Goal: Information Seeking & Learning: Learn about a topic

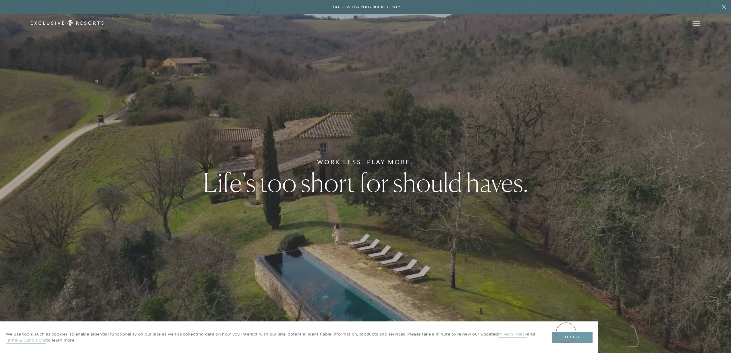
click at [566, 333] on button "Accept" at bounding box center [572, 337] width 40 height 11
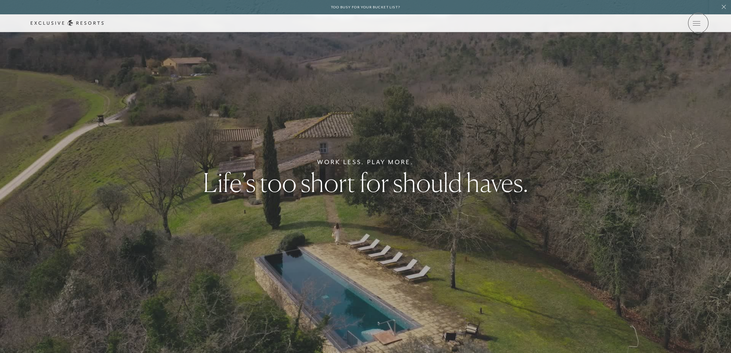
click at [0, 0] on icon at bounding box center [0, 0] width 0 height 0
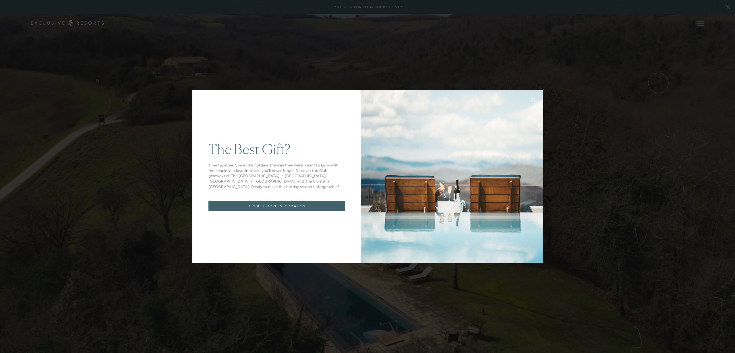
click at [532, 98] on icon at bounding box center [534, 100] width 4 height 4
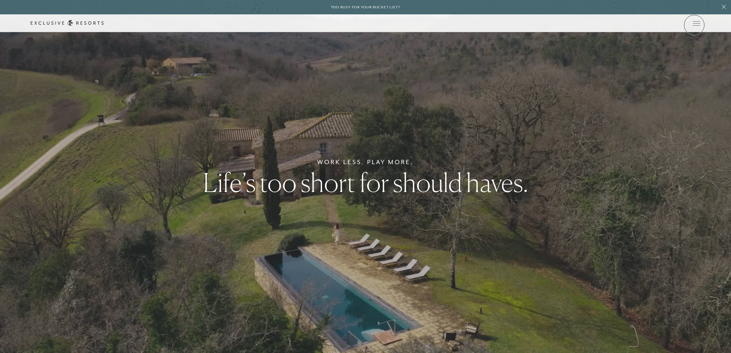
click at [0, 0] on div "Member Login" at bounding box center [0, 0] width 0 height 0
click at [700, 23] on div "Schedule a Meeting Get Started Visit home page Member Login Schedule a Meeting …" at bounding box center [365, 23] width 731 height 18
click at [0, 0] on icon at bounding box center [0, 0] width 0 height 0
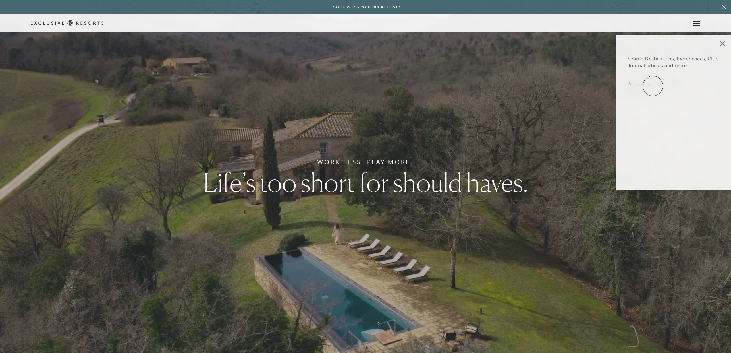
click at [652, 84] on input "search" at bounding box center [673, 84] width 92 height 8
type input "kiawah"
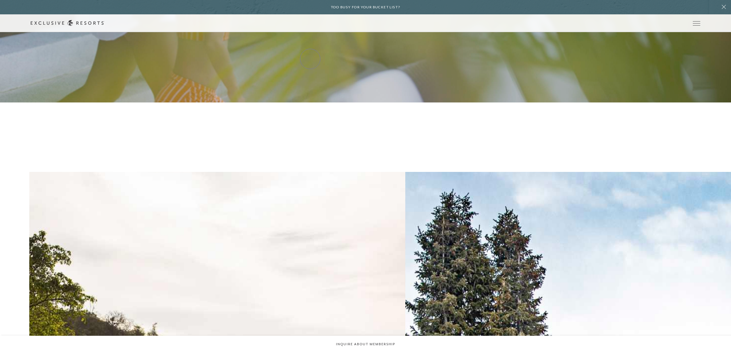
scroll to position [566, 0]
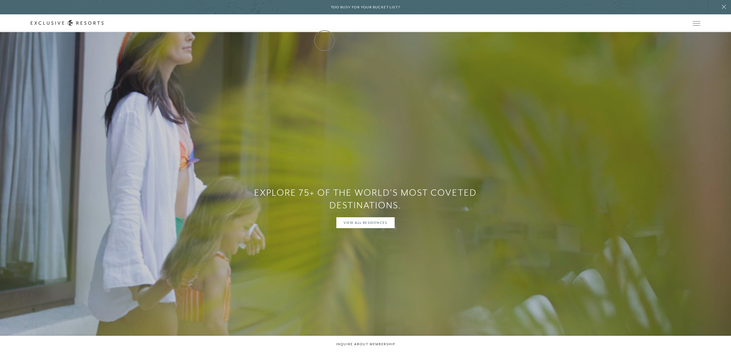
click at [0, 0] on link "The Collection" at bounding box center [0, 0] width 0 height 0
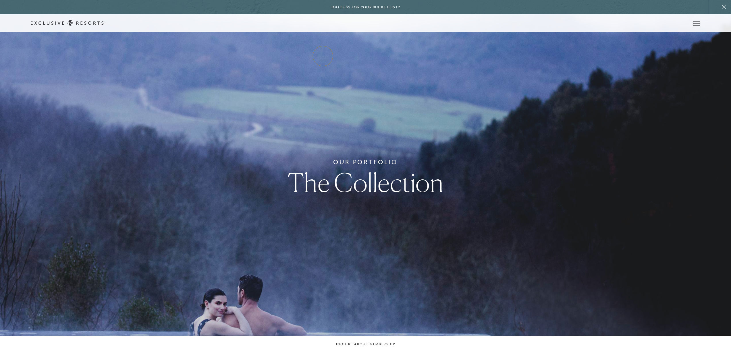
click at [0, 0] on link "Residence Collection" at bounding box center [0, 0] width 0 height 0
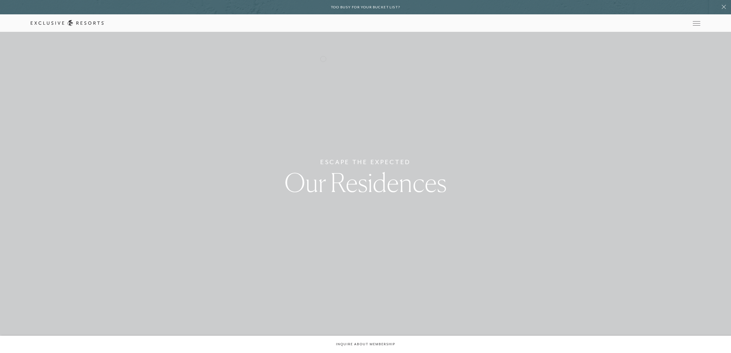
click at [0, 0] on link "Residence Collection" at bounding box center [0, 0] width 0 height 0
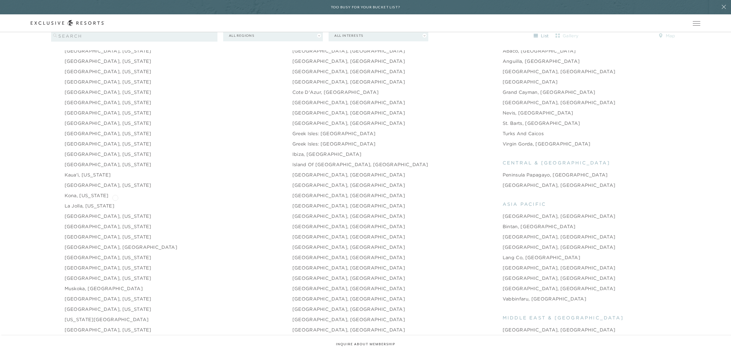
scroll to position [731, 0]
click at [115, 89] on link "[GEOGRAPHIC_DATA], [US_STATE]" at bounding box center [108, 92] width 87 height 7
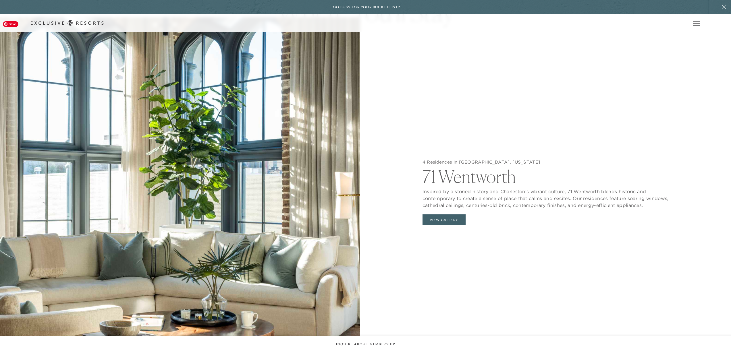
scroll to position [744, 0]
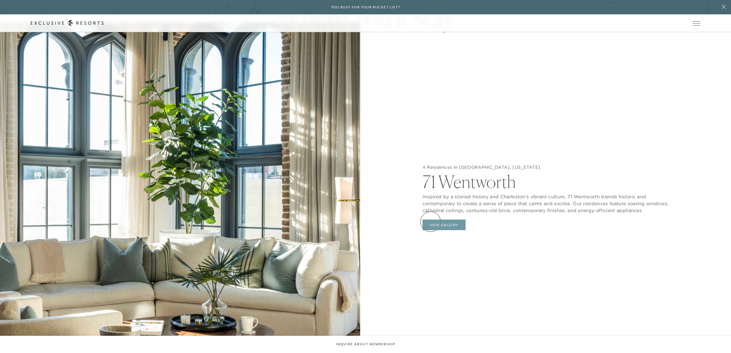
click at [430, 222] on button "View Gallery" at bounding box center [443, 225] width 43 height 11
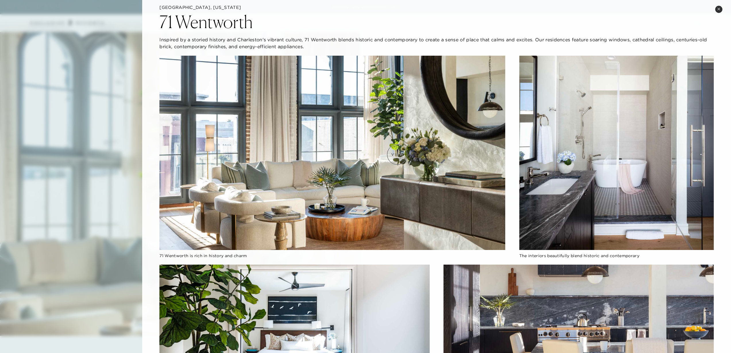
scroll to position [0, 0]
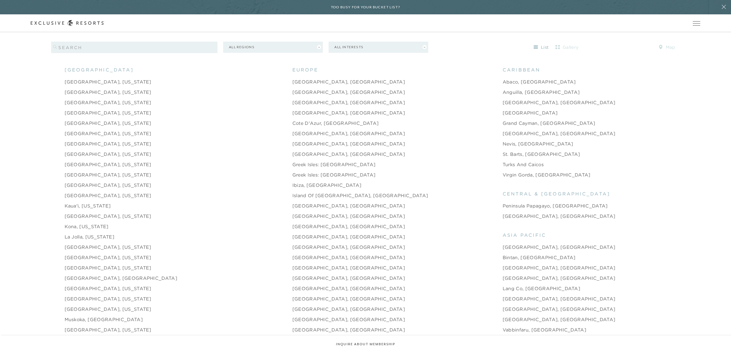
scroll to position [618, 0]
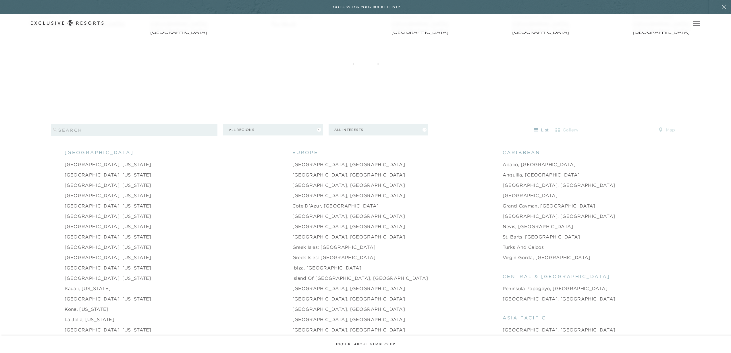
click at [110, 202] on link "[GEOGRAPHIC_DATA], [US_STATE]" at bounding box center [108, 205] width 87 height 7
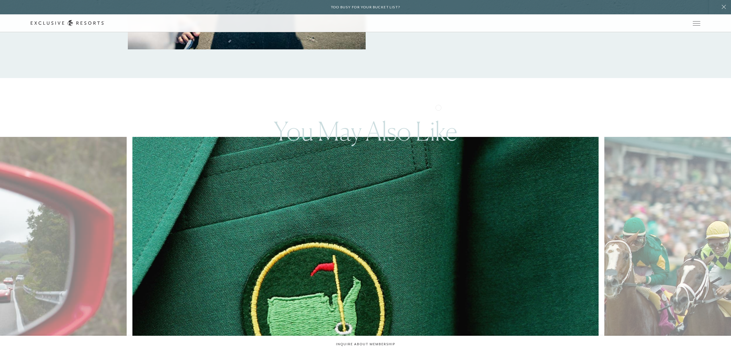
scroll to position [1670, 0]
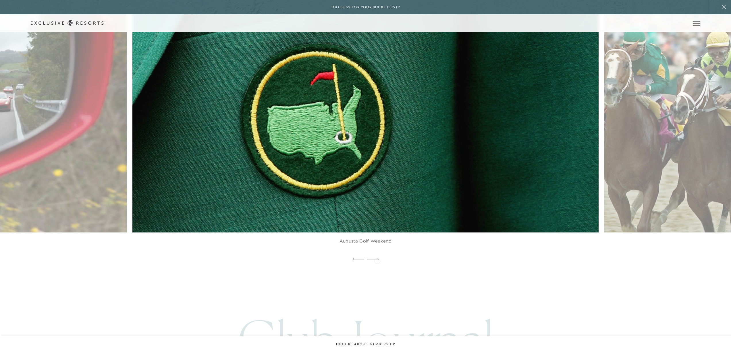
click at [377, 260] on icon at bounding box center [373, 259] width 12 height 2
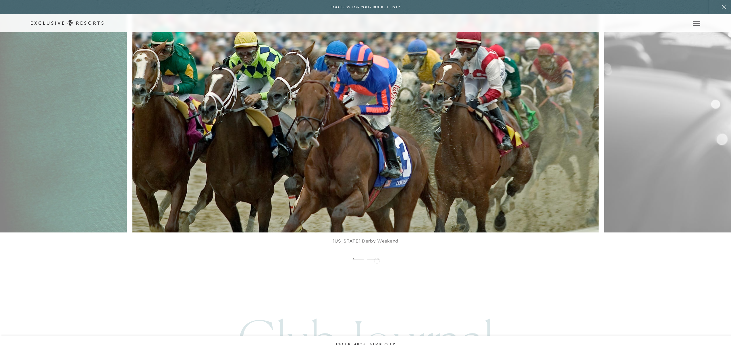
click at [377, 260] on icon at bounding box center [373, 259] width 12 height 2
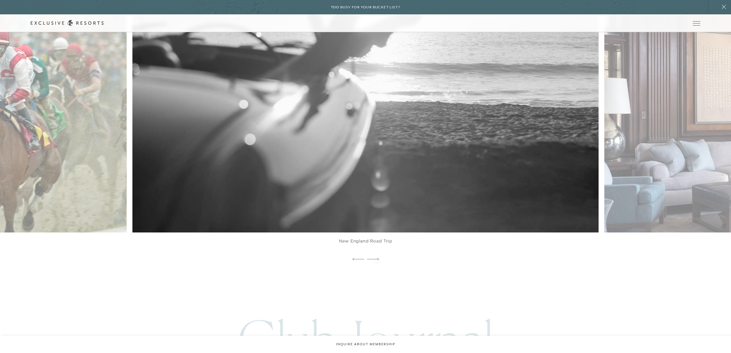
click at [377, 260] on icon at bounding box center [373, 259] width 12 height 2
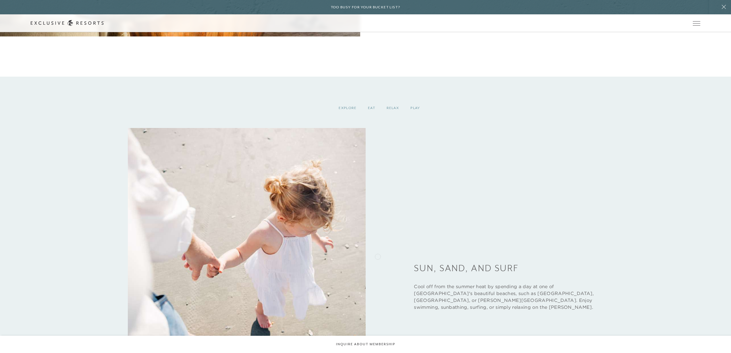
scroll to position [773, 0]
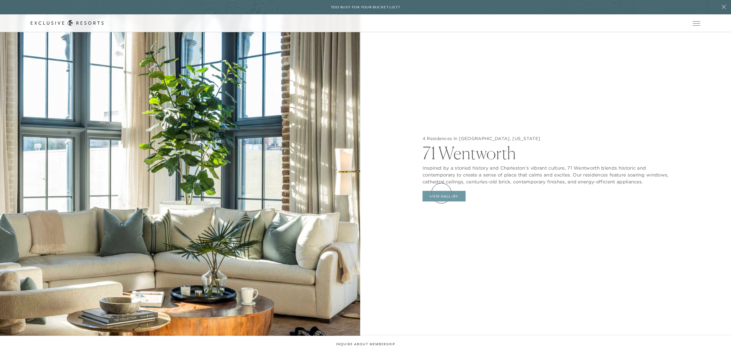
click at [441, 193] on button "View Gallery" at bounding box center [443, 196] width 43 height 11
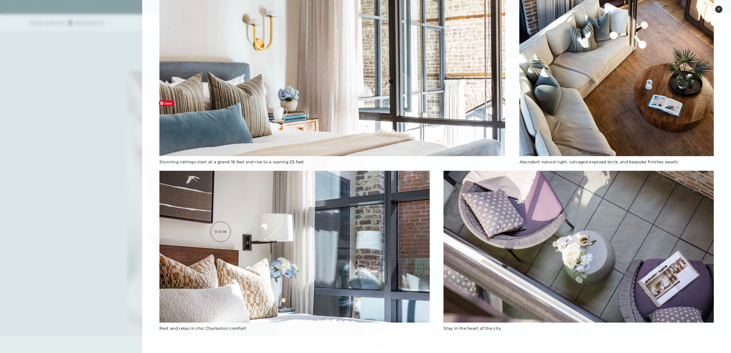
scroll to position [1260, 0]
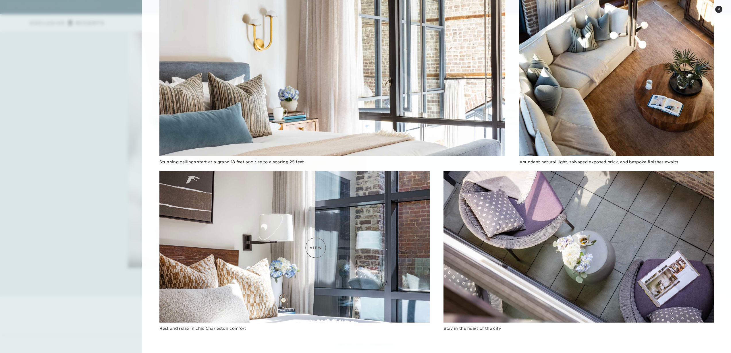
click at [315, 248] on img at bounding box center [294, 247] width 270 height 152
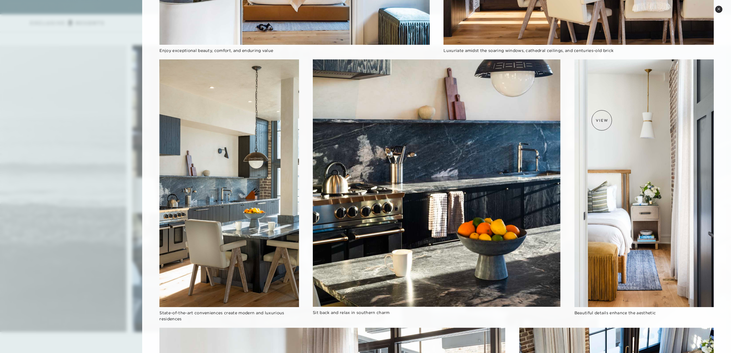
scroll to position [0, 0]
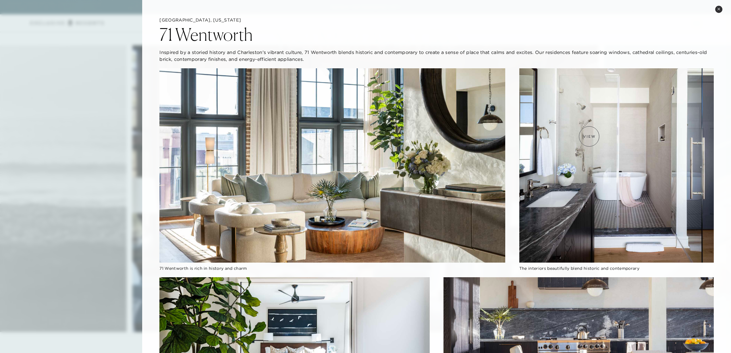
click at [589, 136] on img at bounding box center [616, 165] width 194 height 194
click at [542, 137] on img at bounding box center [616, 165] width 194 height 194
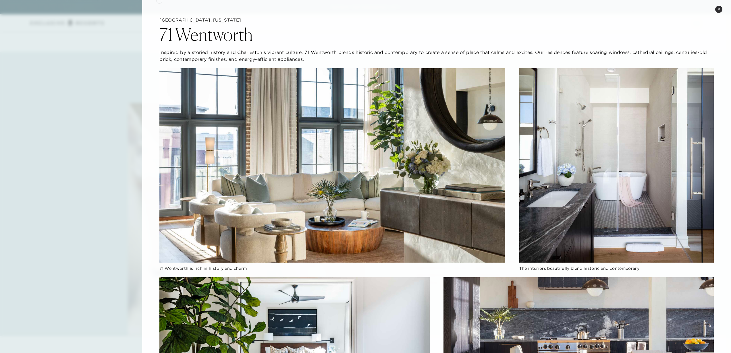
scroll to position [996, 0]
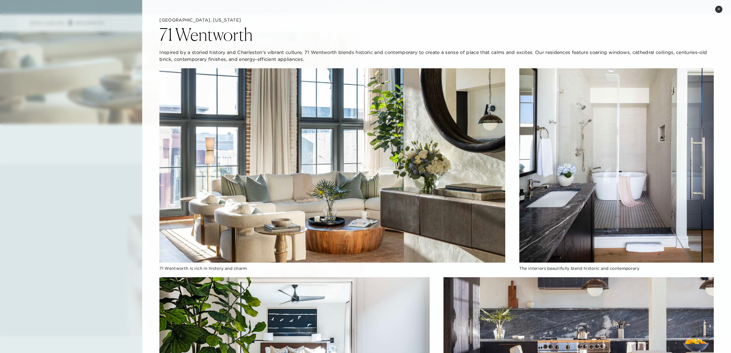
scroll to position [618, 0]
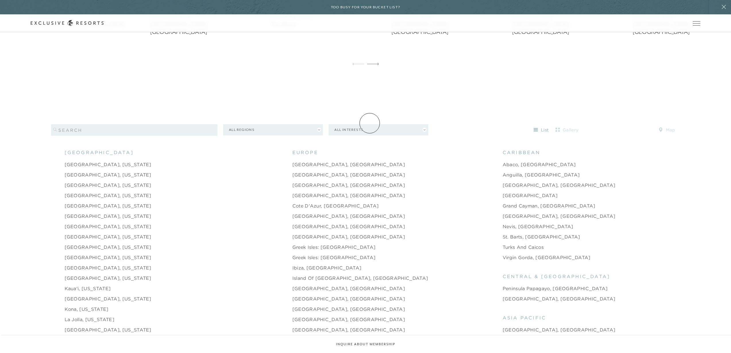
click at [369, 124] on button "All Interests" at bounding box center [378, 129] width 100 height 11
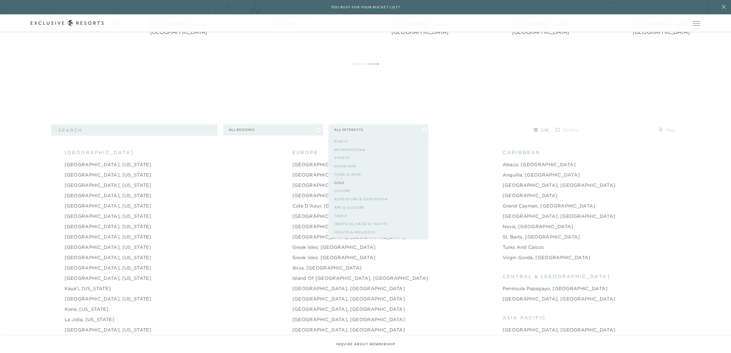
click at [339, 179] on link "Golf" at bounding box center [378, 183] width 88 height 8
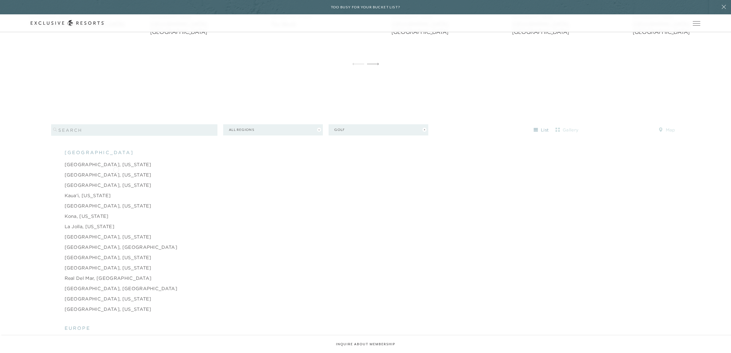
click at [116, 171] on link "[GEOGRAPHIC_DATA], [US_STATE]" at bounding box center [108, 174] width 87 height 7
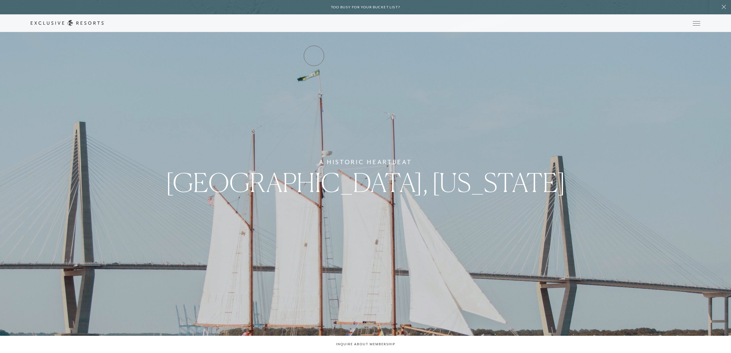
click at [0, 0] on link "Residence Collection" at bounding box center [0, 0] width 0 height 0
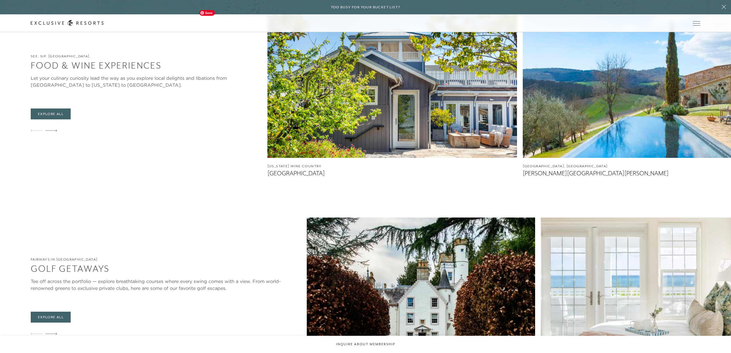
scroll to position [1751, 0]
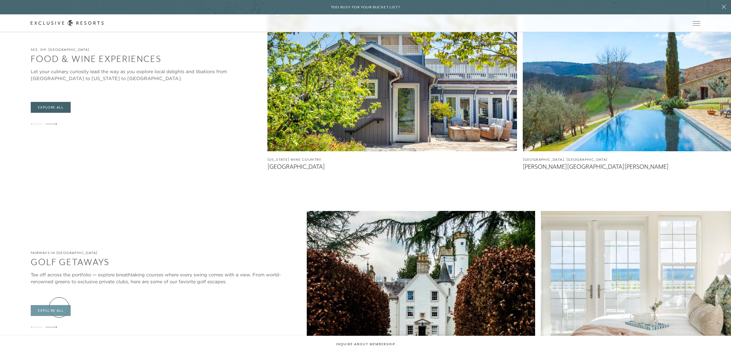
click at [60, 307] on link "Explore All" at bounding box center [51, 310] width 40 height 11
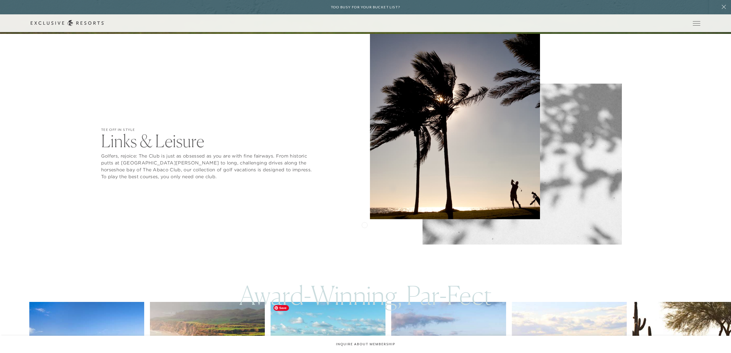
scroll to position [551, 0]
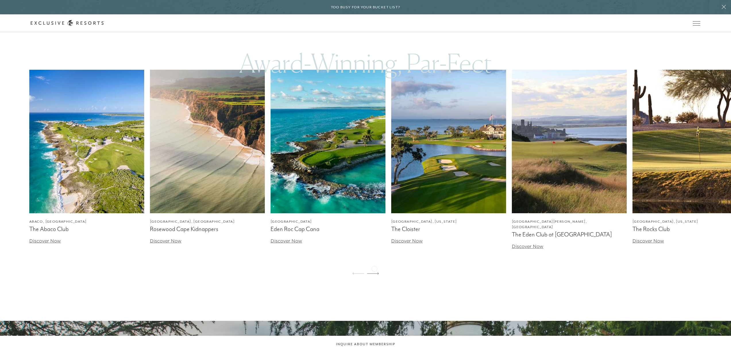
click at [374, 272] on icon at bounding box center [373, 273] width 12 height 2
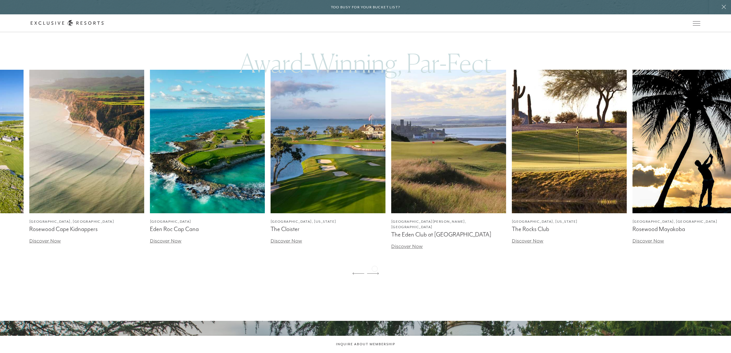
click at [374, 272] on icon at bounding box center [373, 273] width 12 height 2
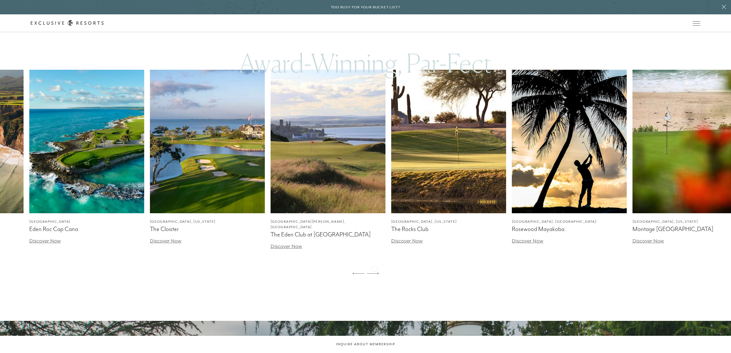
click at [374, 272] on icon at bounding box center [373, 273] width 12 height 2
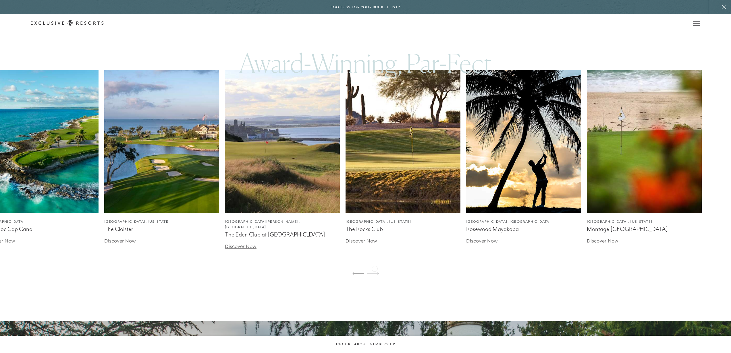
click at [374, 272] on icon at bounding box center [373, 273] width 12 height 2
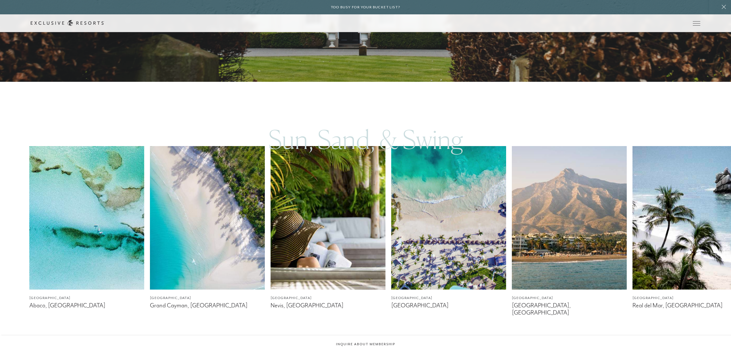
scroll to position [1194, 0]
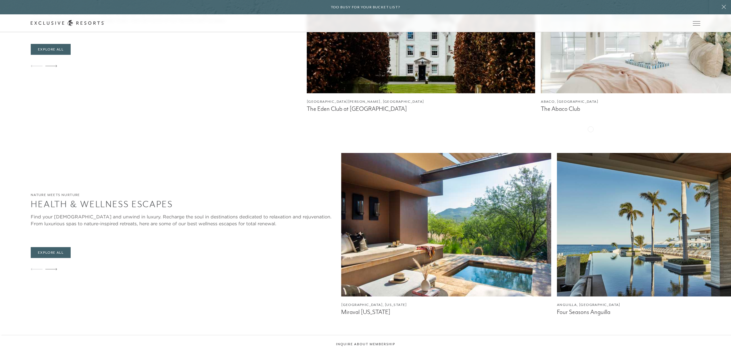
scroll to position [1949, 0]
